Goal: Register for event/course

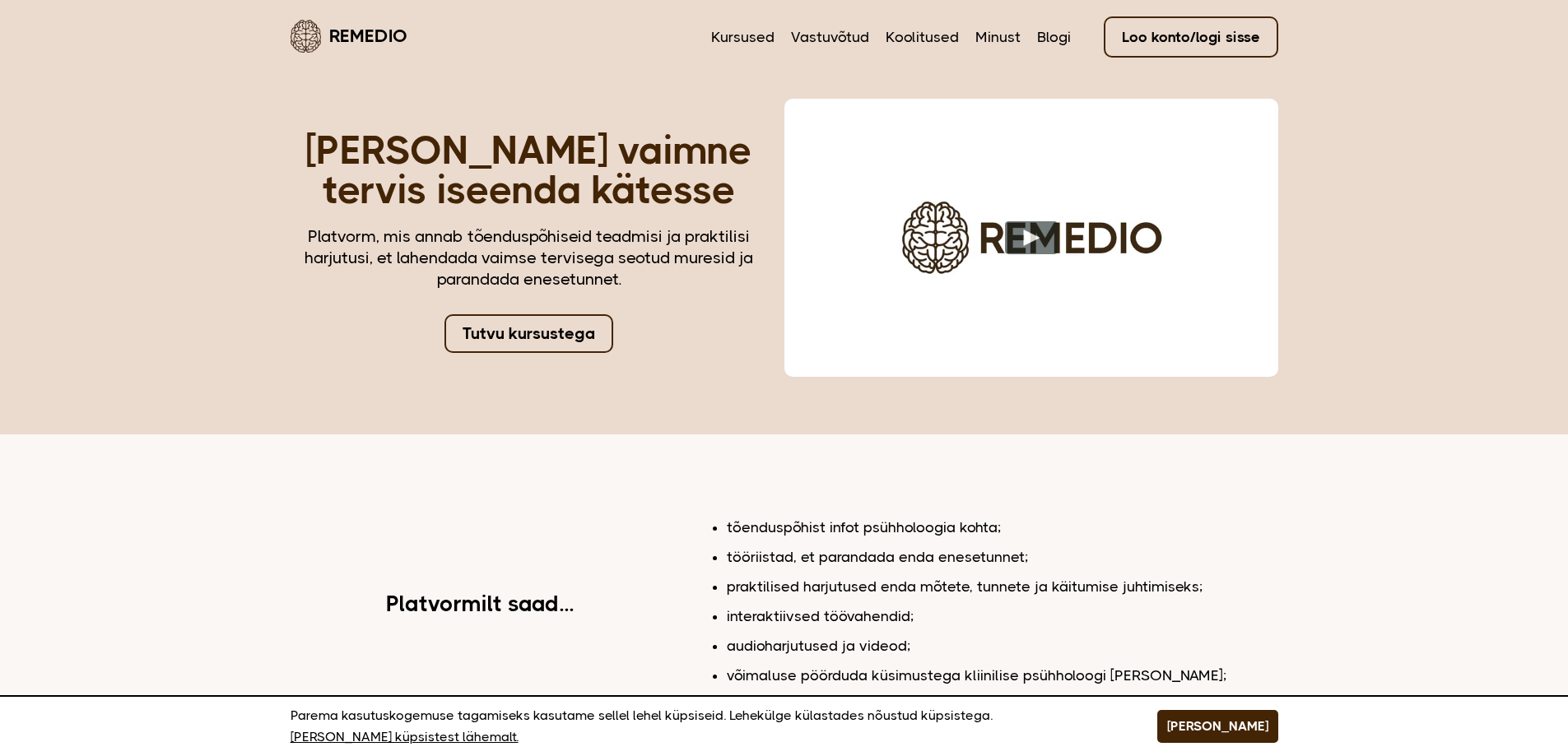
click at [546, 341] on link "Tutvu kursustega" at bounding box center [529, 333] width 169 height 39
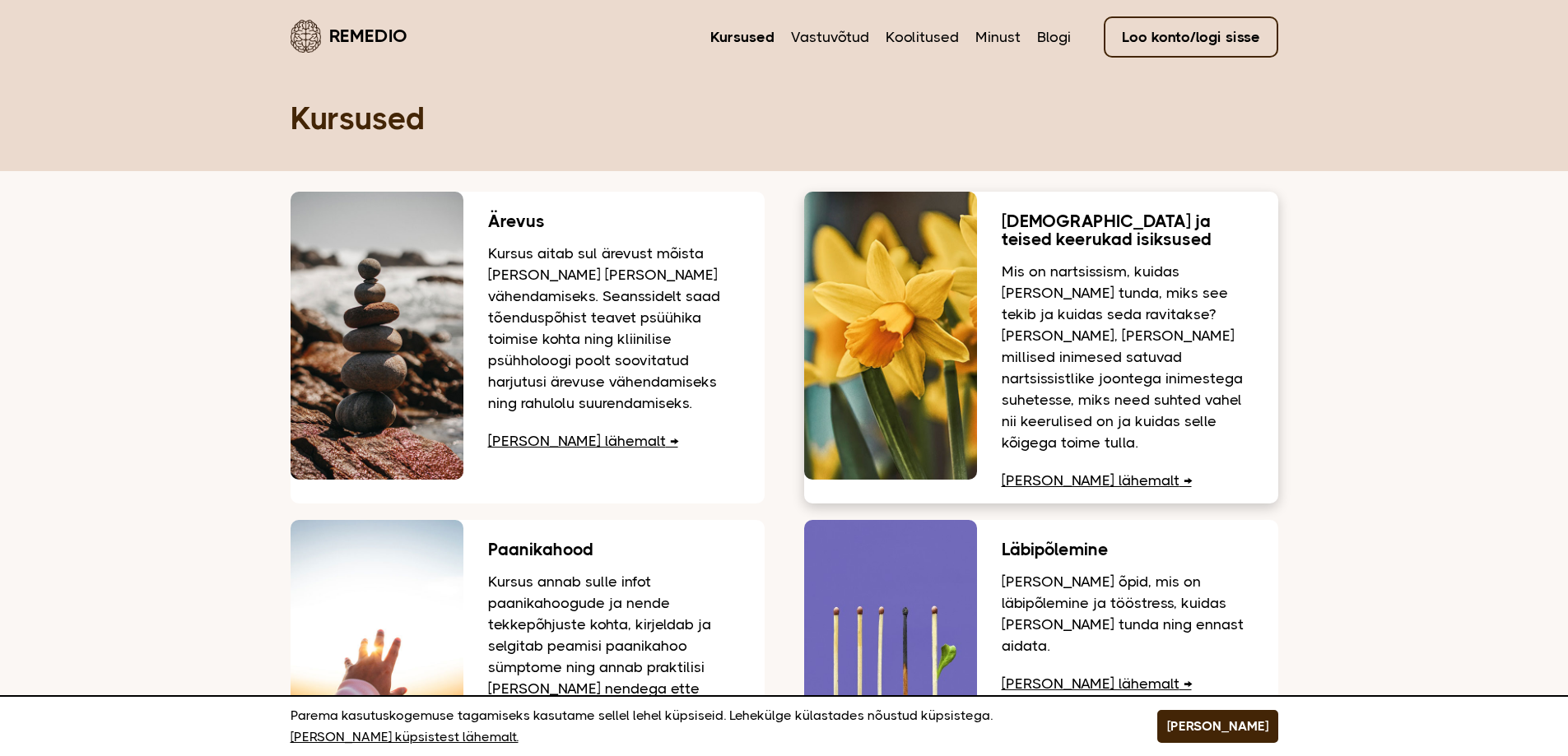
click at [1072, 473] on link "Loe lähemalt" at bounding box center [1096, 481] width 190 height 17
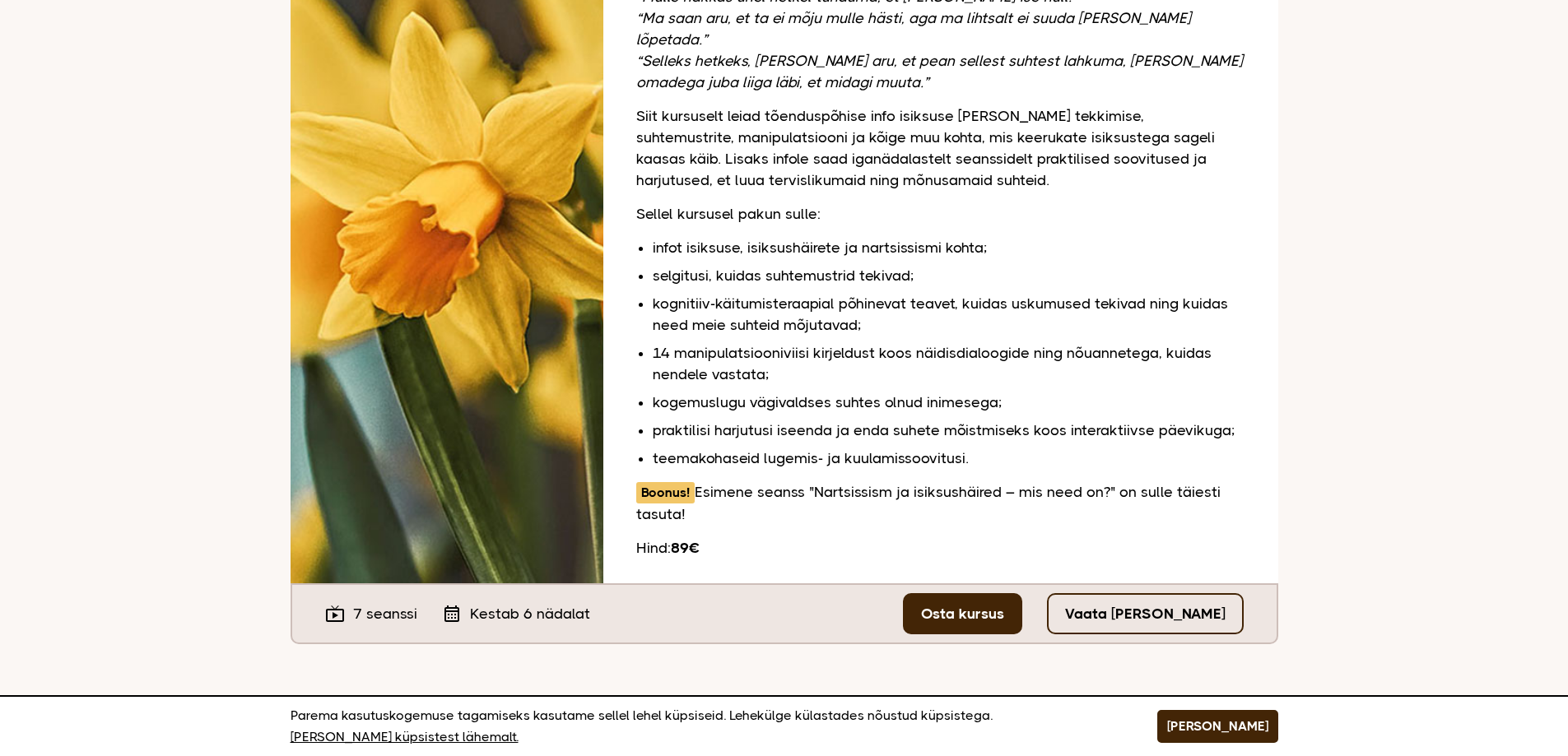
scroll to position [329, 0]
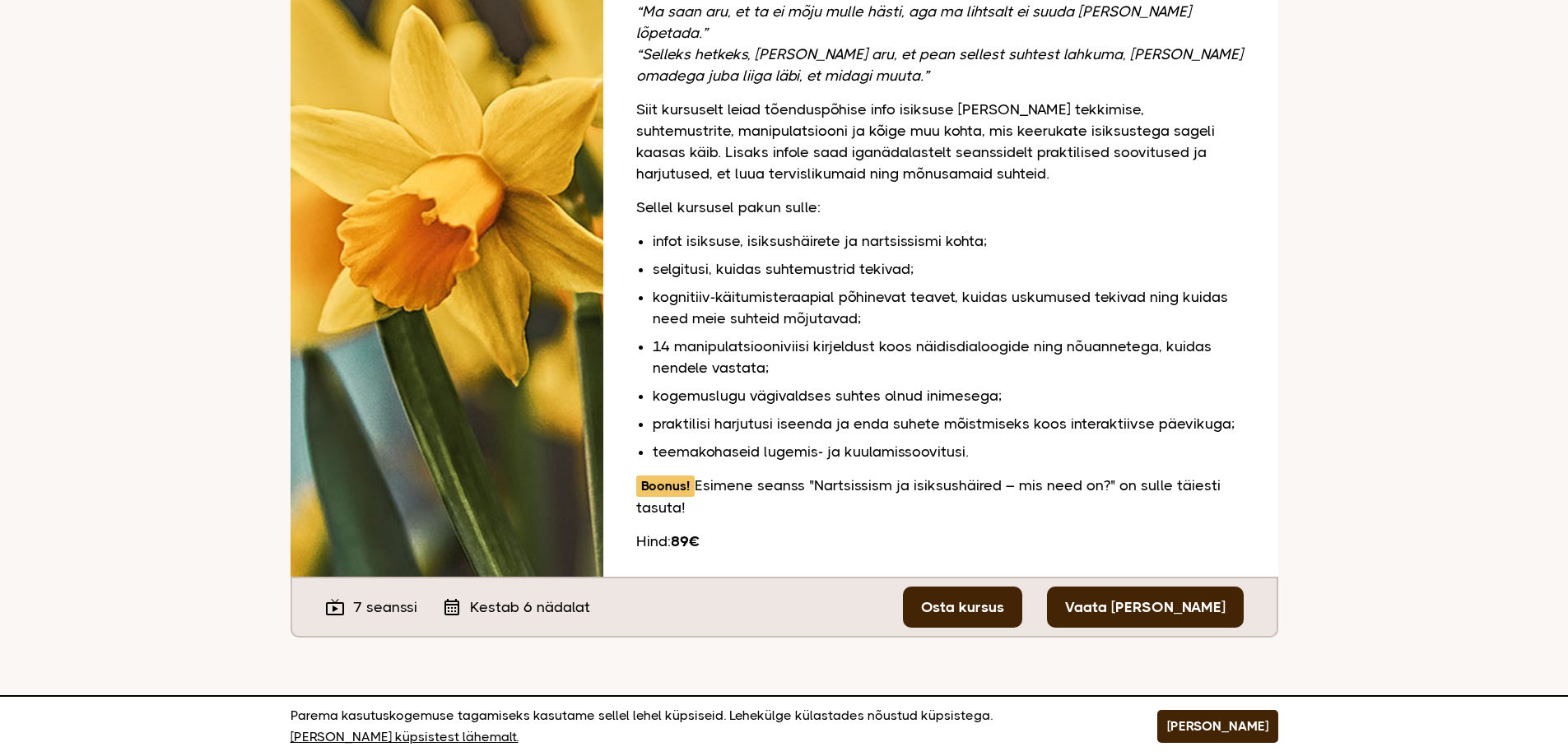
click at [1118, 590] on link "Vaata tasuta seanssi" at bounding box center [1145, 607] width 197 height 41
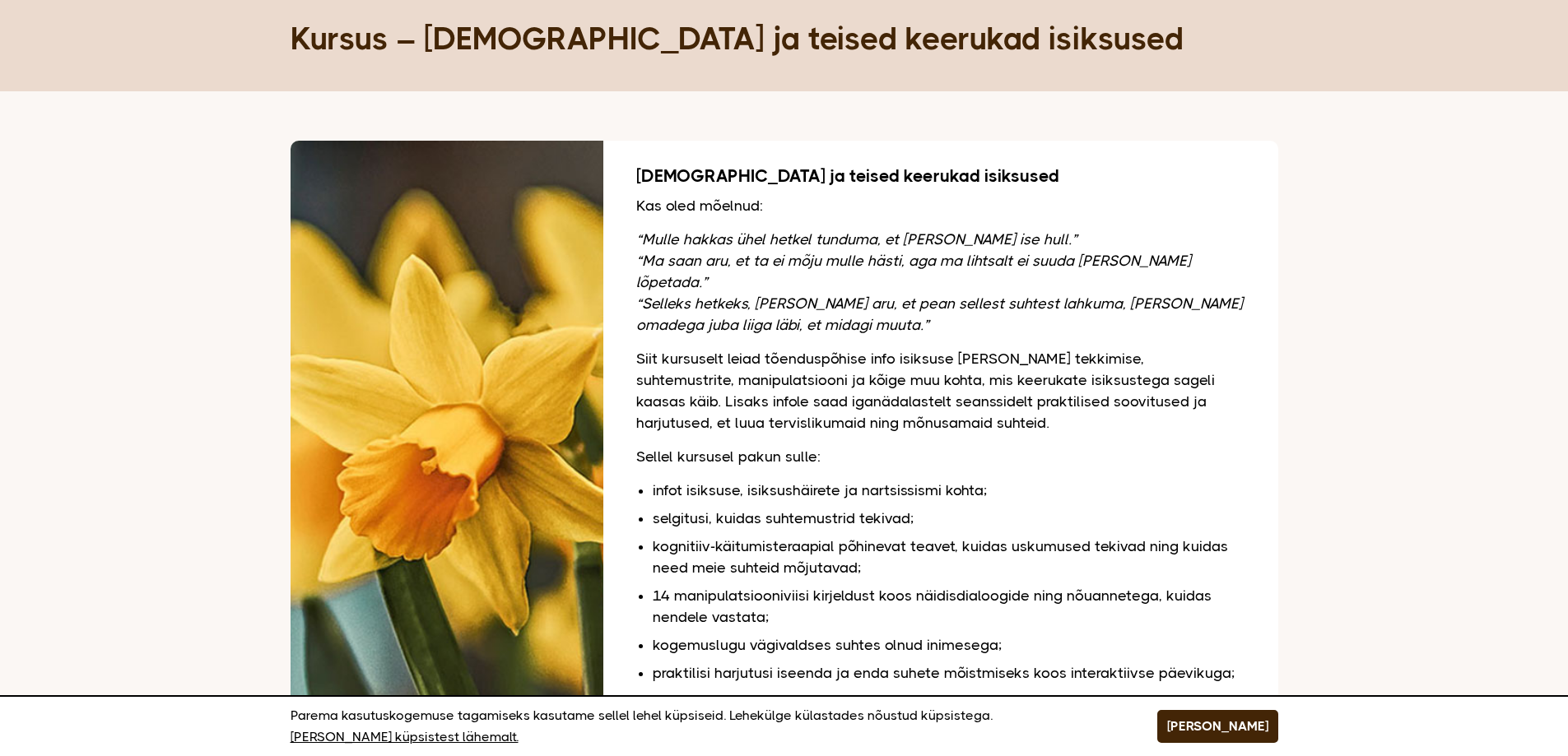
scroll to position [0, 0]
